Goal: Use online tool/utility: Utilize a website feature to perform a specific function

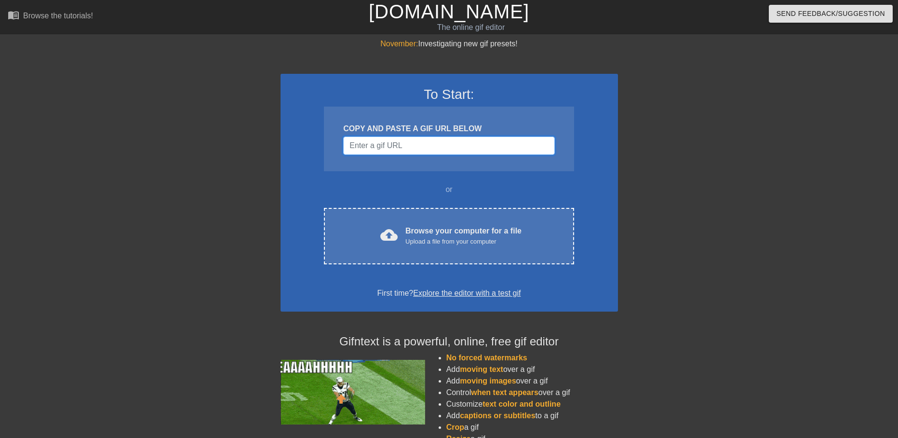
click at [432, 146] on input "Username" at bounding box center [448, 145] width 211 height 18
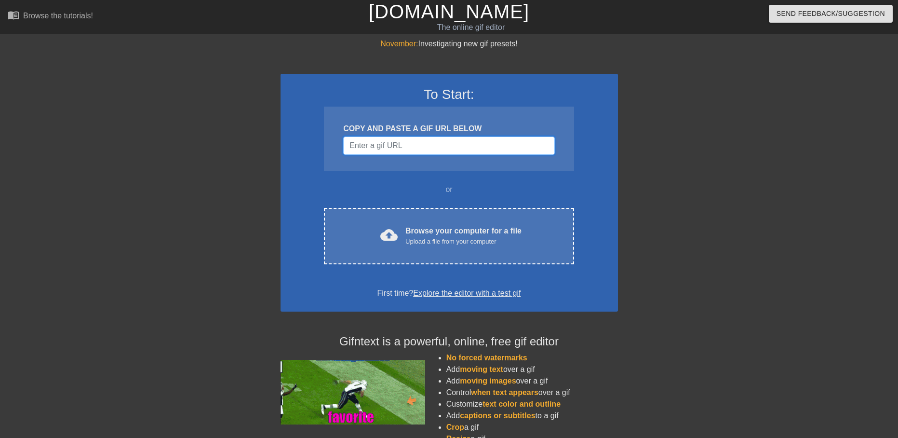
paste input "[URL][DOMAIN_NAME][PERSON_NAME]"
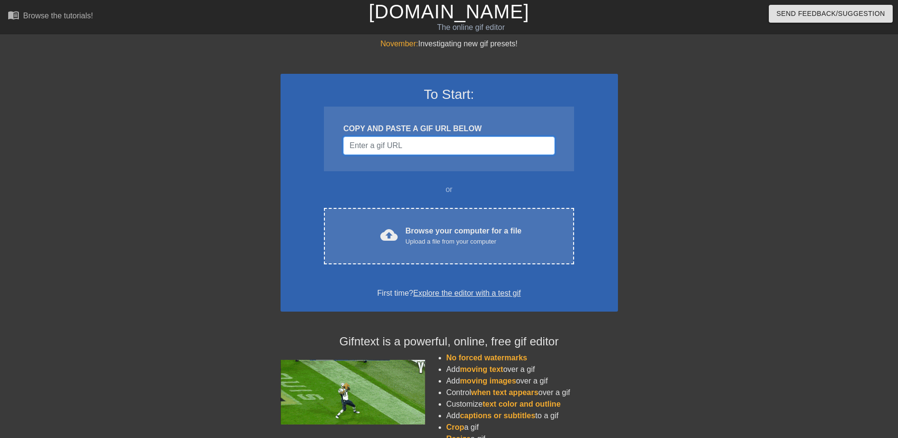
type input "[URL][DOMAIN_NAME][PERSON_NAME]"
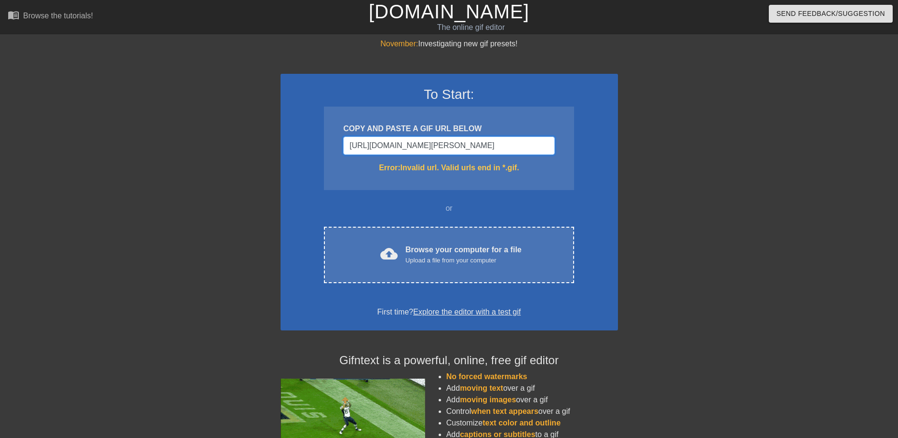
drag, startPoint x: 551, startPoint y: 145, endPoint x: 138, endPoint y: 139, distance: 413.2
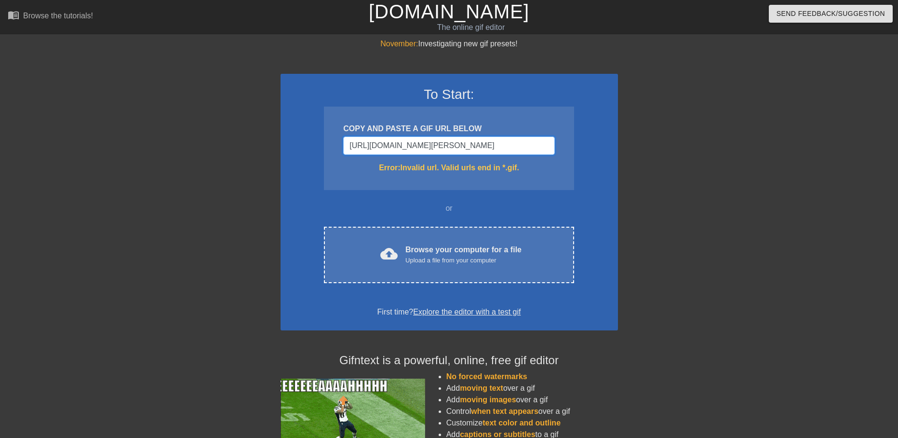
click at [135, 152] on div "November: Investigating new gif presets! To Start: COPY AND PASTE A GIF URL BEL…" at bounding box center [449, 283] width 898 height 491
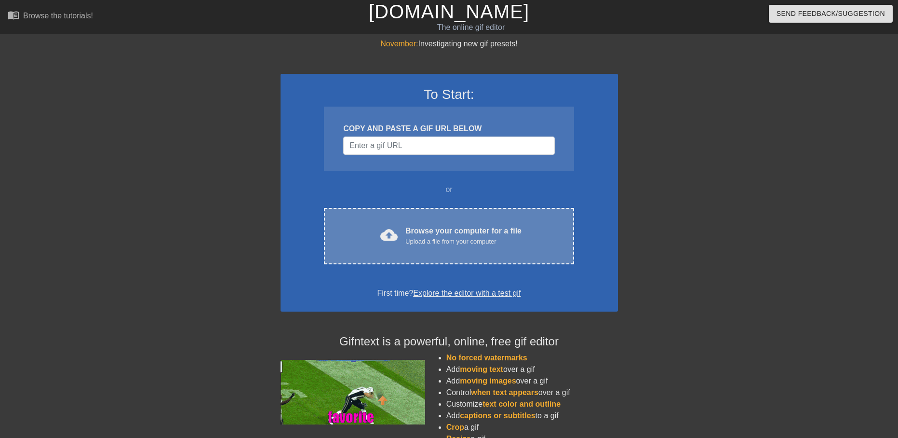
click at [433, 221] on div "cloud_upload Browse your computer for a file Upload a file from your computer C…" at bounding box center [449, 236] width 250 height 56
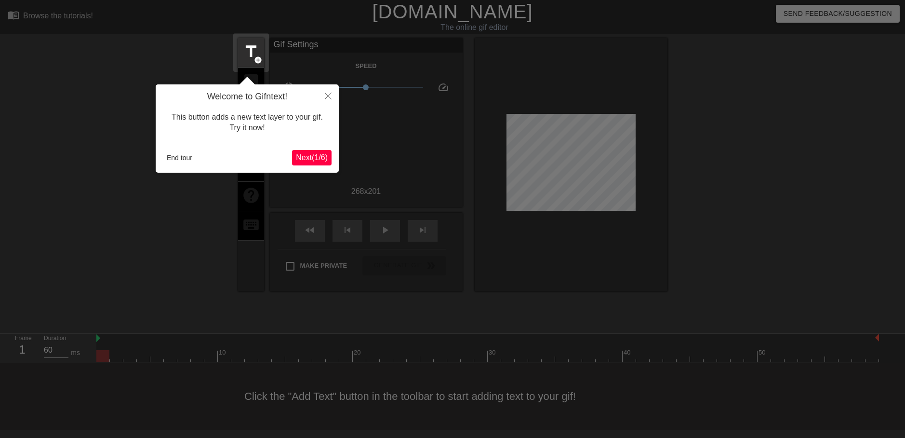
click at [310, 153] on span "Next ( 1 / 6 )" at bounding box center [312, 157] width 32 height 8
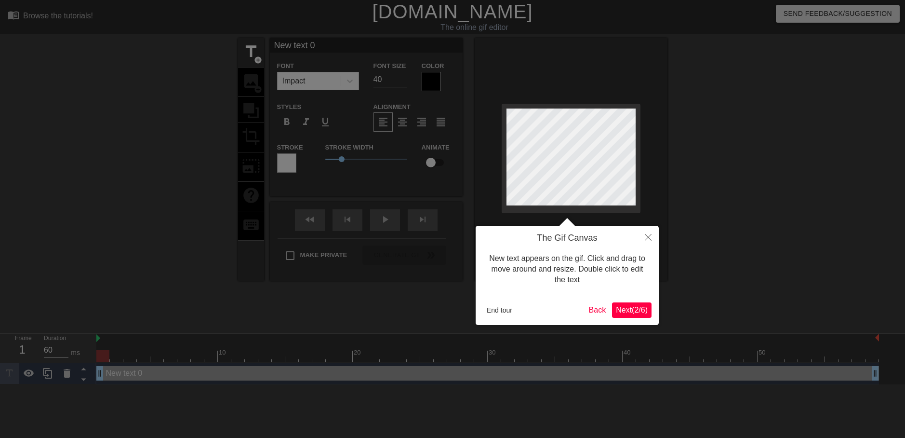
click at [642, 309] on span "Next ( 2 / 6 )" at bounding box center [632, 310] width 32 height 8
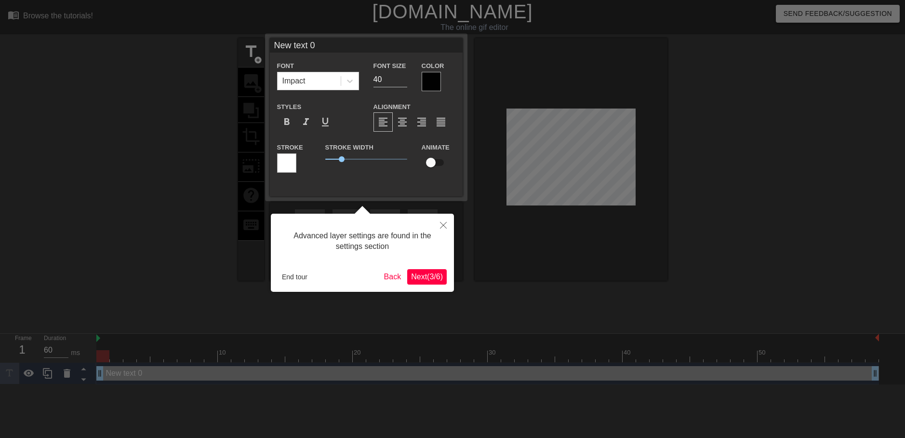
click at [433, 276] on span "Next ( 3 / 6 )" at bounding box center [427, 276] width 32 height 8
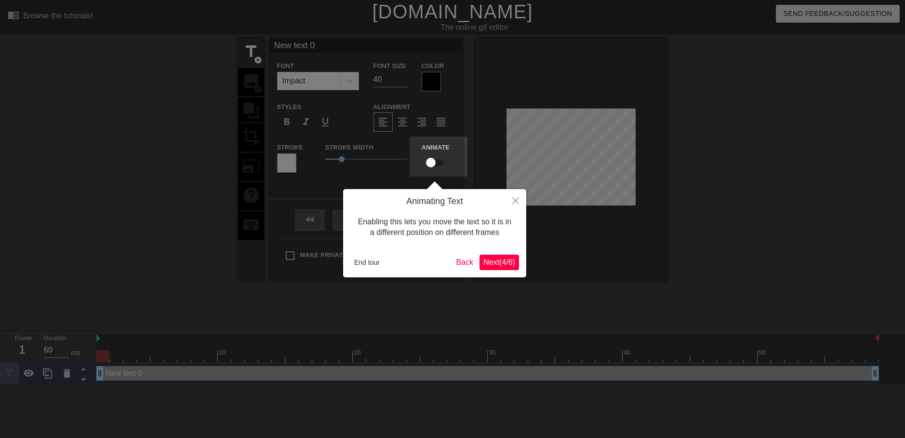
click at [508, 262] on span "Next ( 4 / 6 )" at bounding box center [500, 262] width 32 height 8
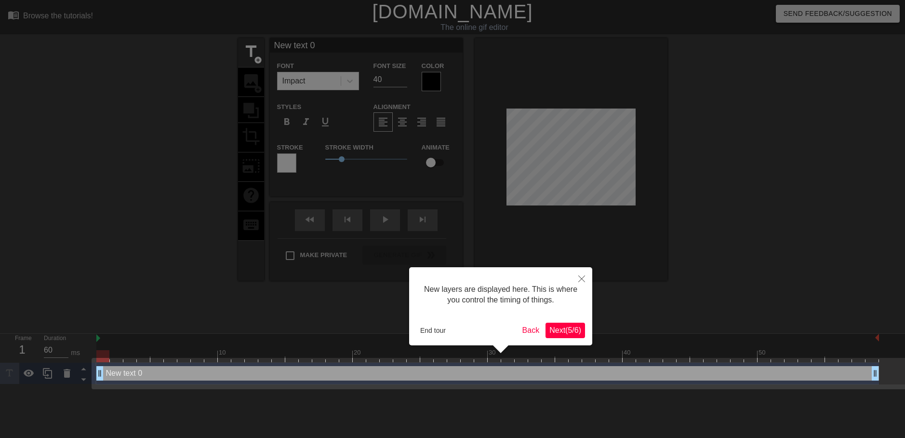
click at [560, 328] on span "Next ( 5 / 6 )" at bounding box center [566, 330] width 32 height 8
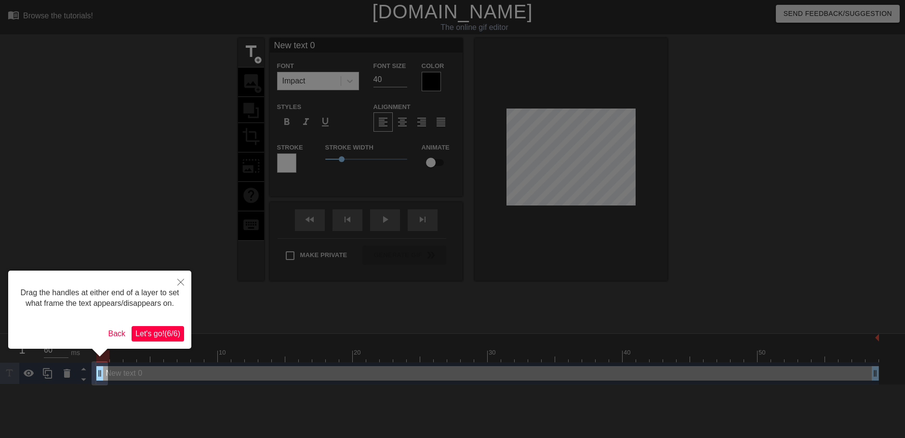
click at [154, 334] on span "Let's go! ( 6 / 6 )" at bounding box center [157, 333] width 45 height 8
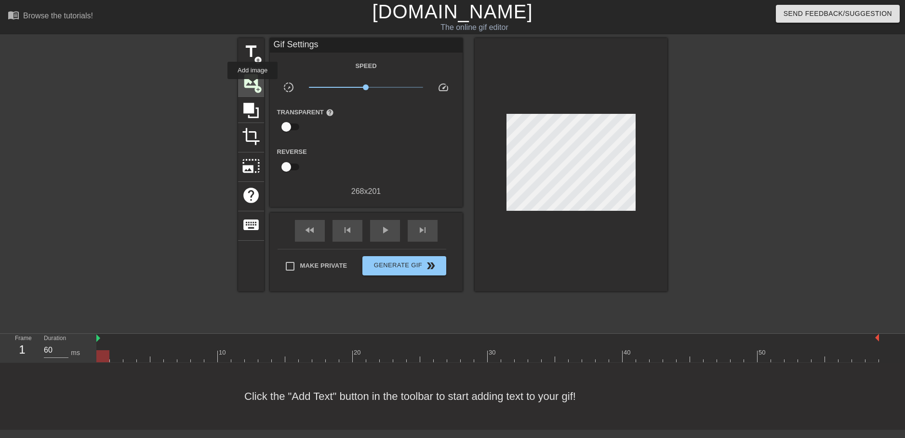
click at [253, 86] on span "image" at bounding box center [251, 81] width 18 height 18
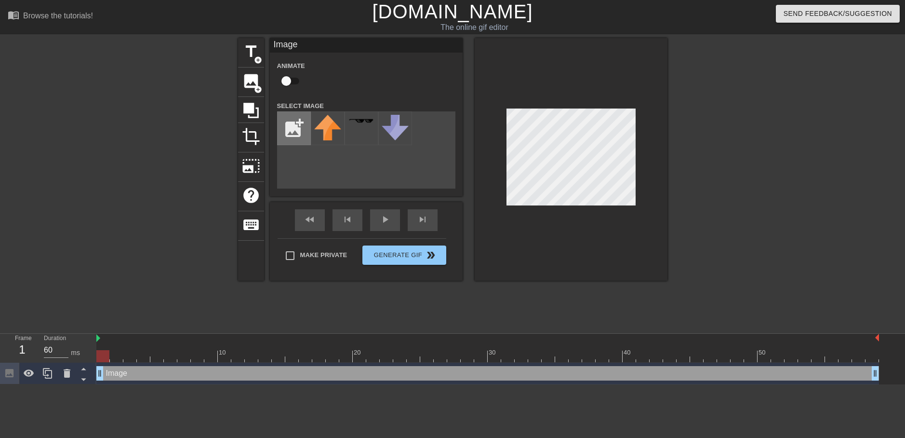
click at [289, 125] on input "file" at bounding box center [294, 128] width 33 height 33
click at [322, 305] on div "title add_circle image add_circle crop photo_size_select_large help keyboard Im…" at bounding box center [453, 182] width 430 height 289
click at [291, 128] on input "file" at bounding box center [294, 128] width 33 height 33
type input "C:\fakepath\image_2025-09-17_201721352.png"
click at [324, 132] on img at bounding box center [327, 128] width 27 height 27
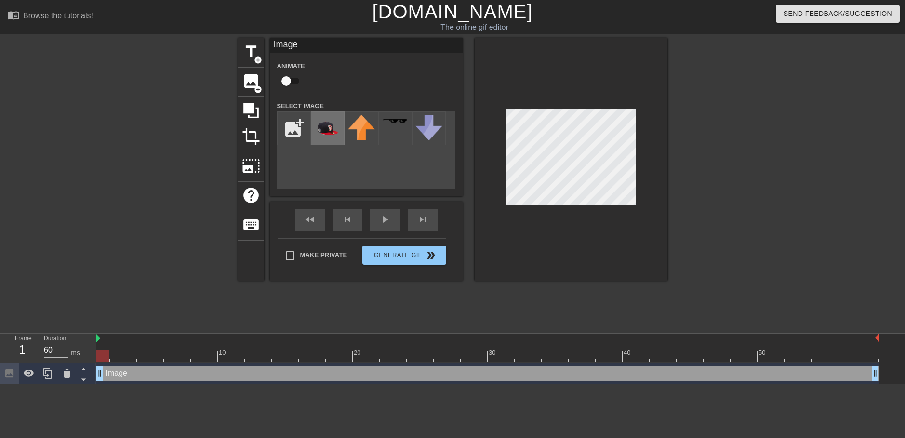
click at [324, 131] on img at bounding box center [327, 128] width 27 height 27
drag, startPoint x: 328, startPoint y: 135, endPoint x: 323, endPoint y: 120, distance: 16.2
click at [324, 120] on img at bounding box center [327, 128] width 27 height 27
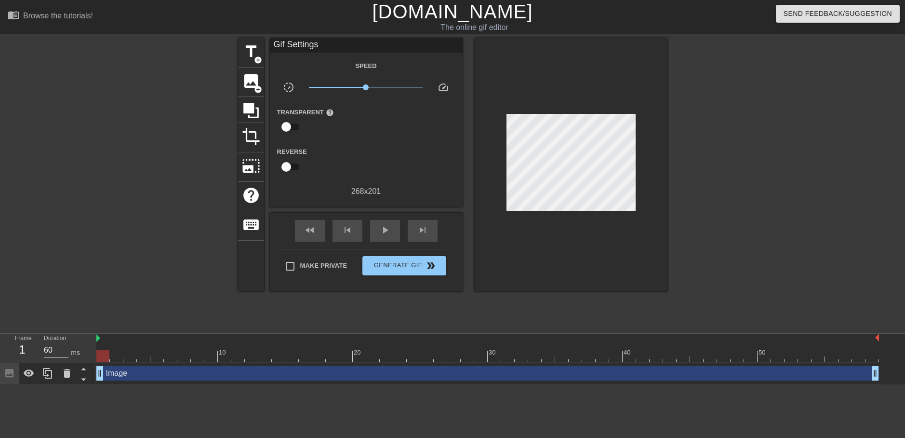
click at [514, 211] on div at bounding box center [571, 164] width 193 height 253
click at [255, 83] on span "image" at bounding box center [251, 81] width 18 height 18
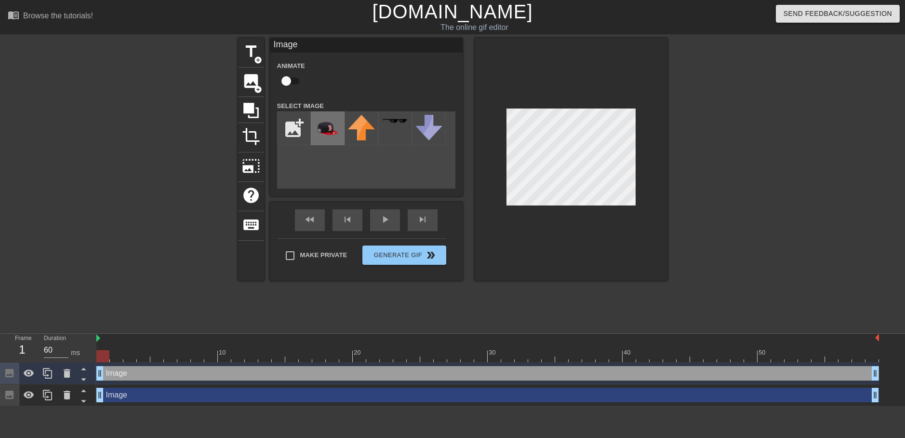
click at [332, 130] on img at bounding box center [327, 128] width 27 height 27
click at [445, 123] on div "title add_circle image add_circle crop photo_size_select_large help keyboard Im…" at bounding box center [453, 159] width 430 height 242
click at [94, 337] on div "Duration 60 ms" at bounding box center [66, 348] width 58 height 28
click at [99, 337] on img at bounding box center [98, 338] width 4 height 8
click at [645, 244] on div at bounding box center [571, 159] width 193 height 242
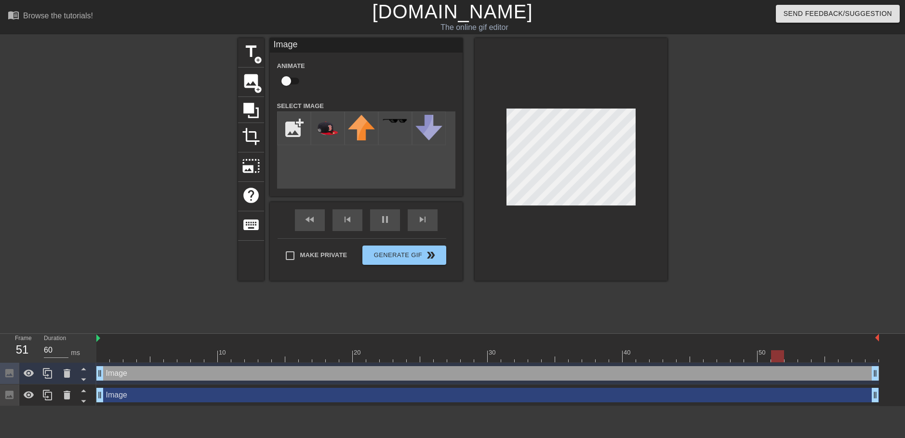
click at [567, 97] on div at bounding box center [571, 159] width 193 height 242
click at [581, 104] on div at bounding box center [571, 159] width 193 height 242
click at [617, 250] on div at bounding box center [571, 159] width 193 height 242
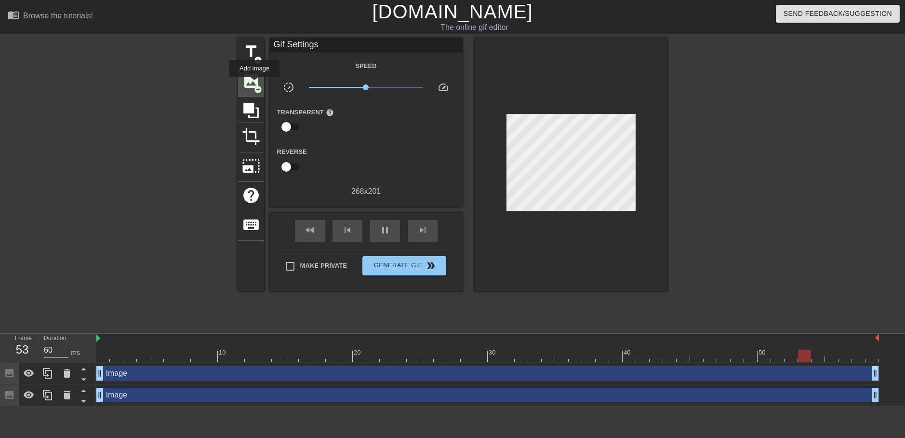
click at [254, 83] on span "image" at bounding box center [251, 81] width 18 height 18
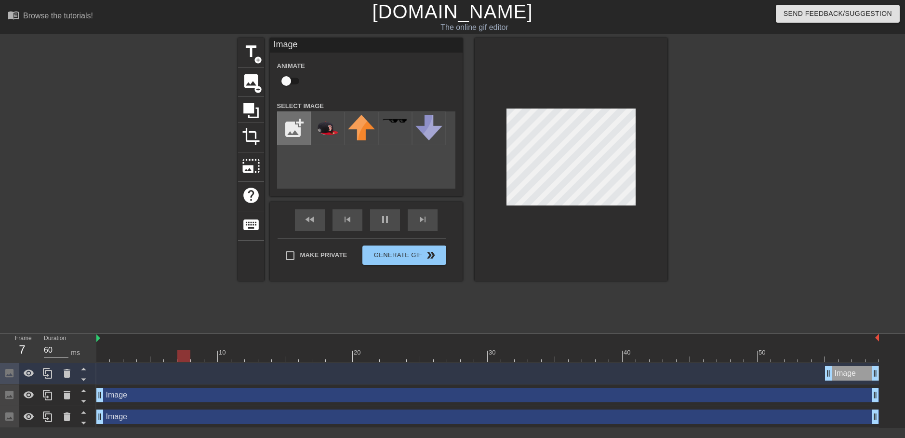
click at [302, 129] on input "file" at bounding box center [294, 128] width 33 height 33
type input "C:\fakepath\image_2025-09-17_201837273.png"
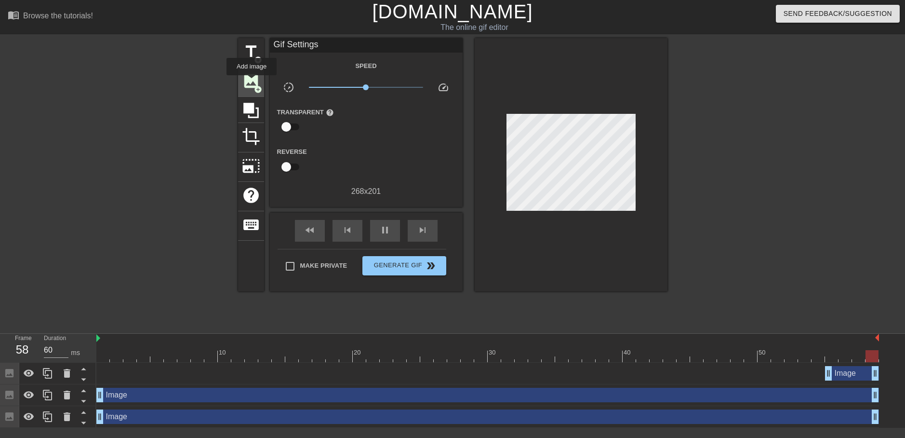
click at [252, 82] on span "image" at bounding box center [251, 81] width 18 height 18
click at [252, 87] on span "image" at bounding box center [251, 81] width 18 height 18
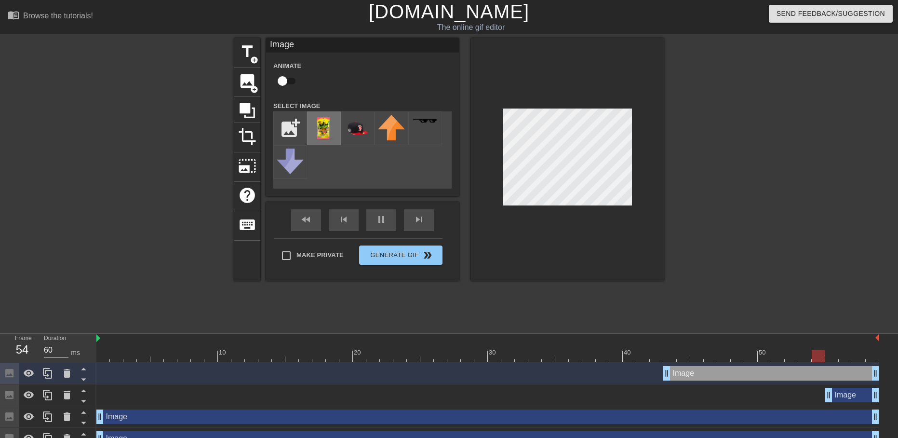
click at [328, 122] on img at bounding box center [323, 128] width 27 height 27
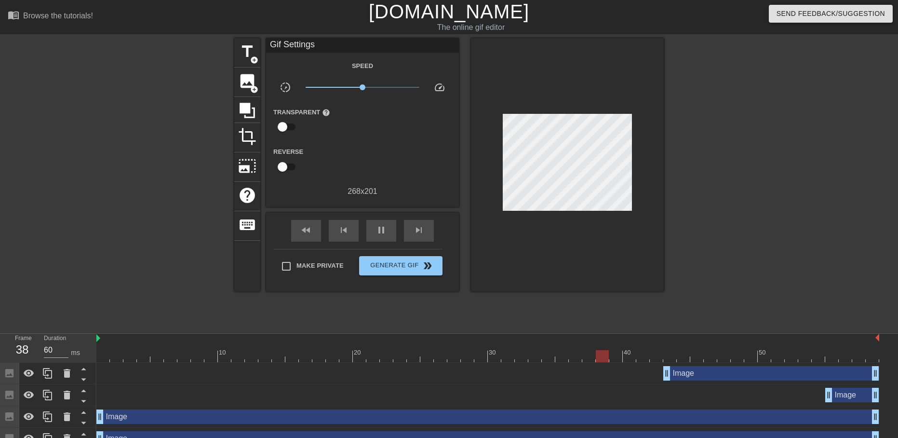
drag, startPoint x: 596, startPoint y: 217, endPoint x: 567, endPoint y: 211, distance: 29.6
click at [586, 215] on div at bounding box center [567, 164] width 193 height 253
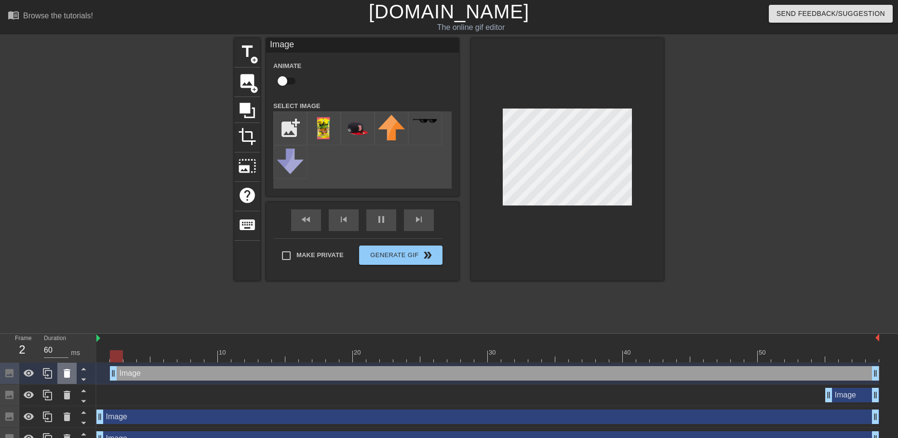
drag, startPoint x: 665, startPoint y: 373, endPoint x: 60, endPoint y: 373, distance: 604.5
click at [60, 373] on div "Frame 2 Duration 60 ms 10 20 30 40 50 Image drag_handle drag_handle Image drag_…" at bounding box center [449, 392] width 898 height 116
click at [416, 331] on div "menu_book Browse the tutorials! [DOMAIN_NAME] The online gif editor Send Feedba…" at bounding box center [449, 224] width 898 height 449
click at [526, 210] on div at bounding box center [567, 159] width 193 height 242
click at [849, 396] on div "Image drag_handle drag_handle" at bounding box center [852, 395] width 54 height 14
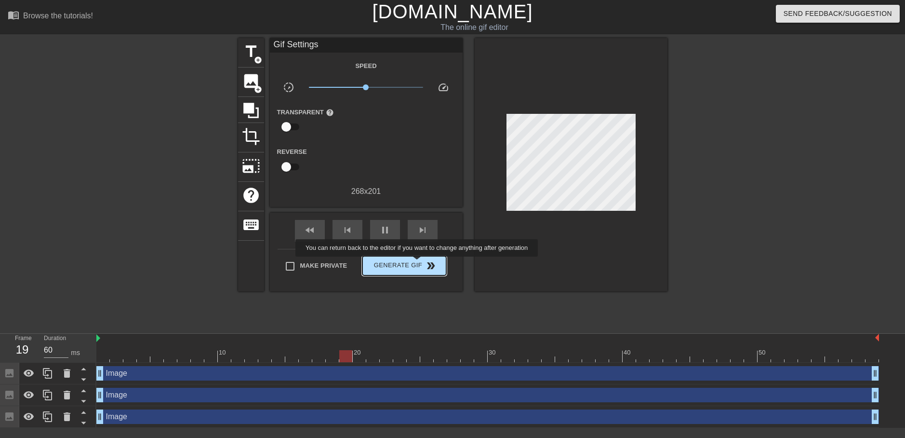
click at [418, 263] on span "Generate Gif double_arrow" at bounding box center [404, 266] width 76 height 12
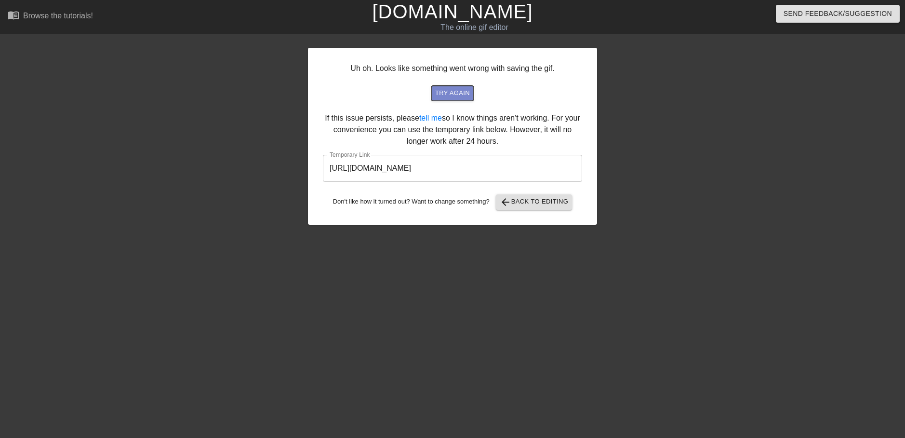
click at [453, 91] on span "try again" at bounding box center [452, 93] width 35 height 11
drag, startPoint x: 543, startPoint y: 171, endPoint x: 243, endPoint y: 176, distance: 299.9
click at [243, 176] on div "Uh oh. Looks like something went wrong with saving the gif. try again If this i…" at bounding box center [452, 182] width 905 height 289
